Goal: Communication & Community: Participate in discussion

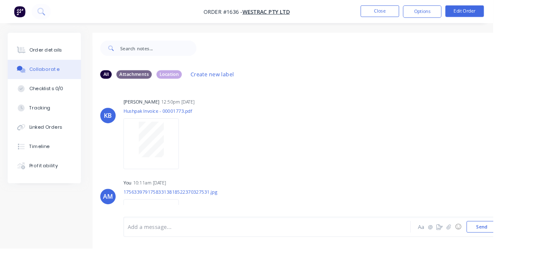
click at [434, 14] on button "Close" at bounding box center [413, 12] width 42 height 13
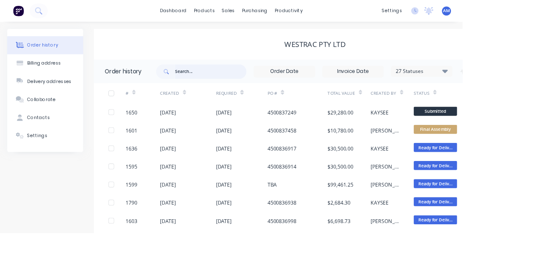
click at [224, 79] on input "text" at bounding box center [244, 83] width 83 height 17
type input "1650"
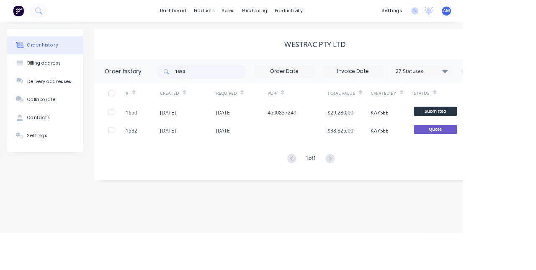
click at [536, 246] on html "dashboard products sales purchasing productivity dashboard products Product Cat…" at bounding box center [268, 135] width 536 height 270
click at [282, 136] on div "[DATE]" at bounding box center [280, 129] width 60 height 21
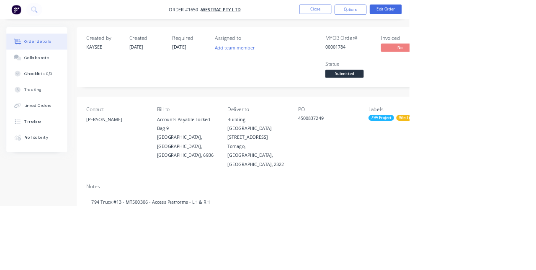
click at [56, 74] on div "Collaborate" at bounding box center [48, 76] width 33 height 8
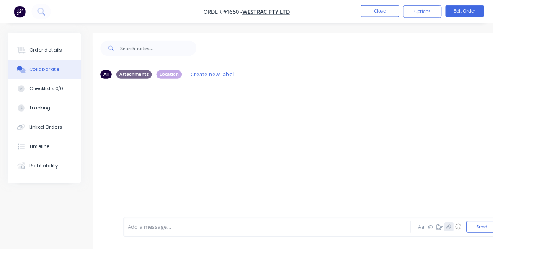
click at [488, 249] on icon "button" at bounding box center [487, 245] width 5 height 5
click at [489, 249] on icon "button" at bounding box center [487, 246] width 5 height 6
click at [527, 252] on button "Send" at bounding box center [523, 246] width 33 height 13
